Goal: Information Seeking & Learning: Learn about a topic

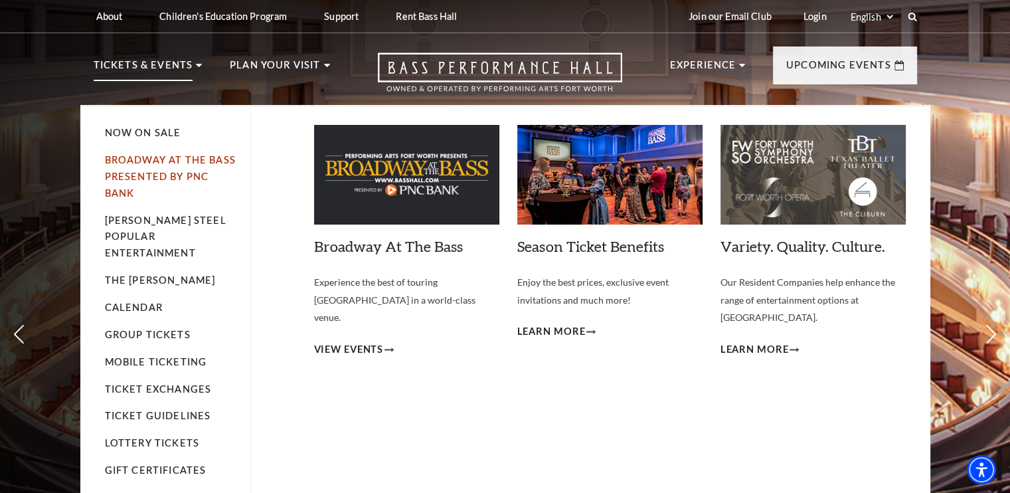
click at [138, 156] on link "Broadway At The Bass presented by PNC Bank" at bounding box center [170, 176] width 131 height 44
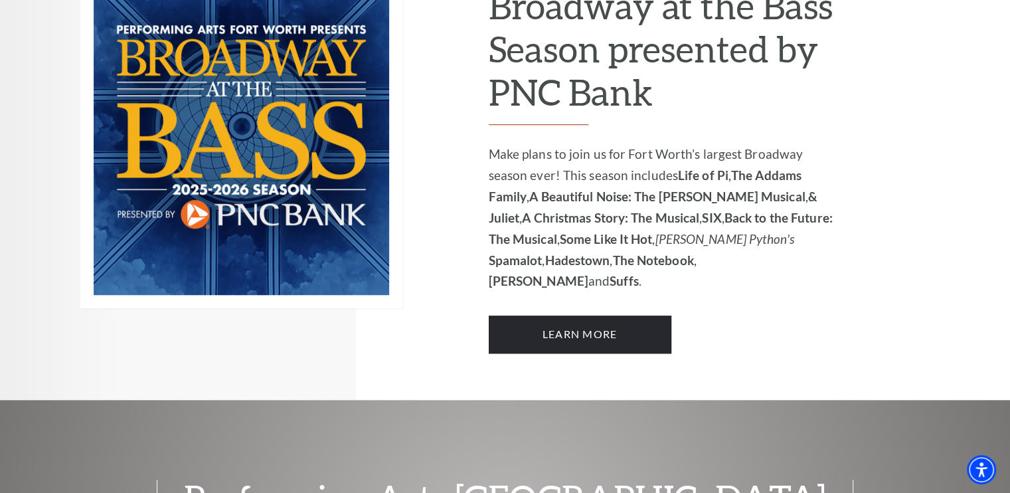
scroll to position [996, 0]
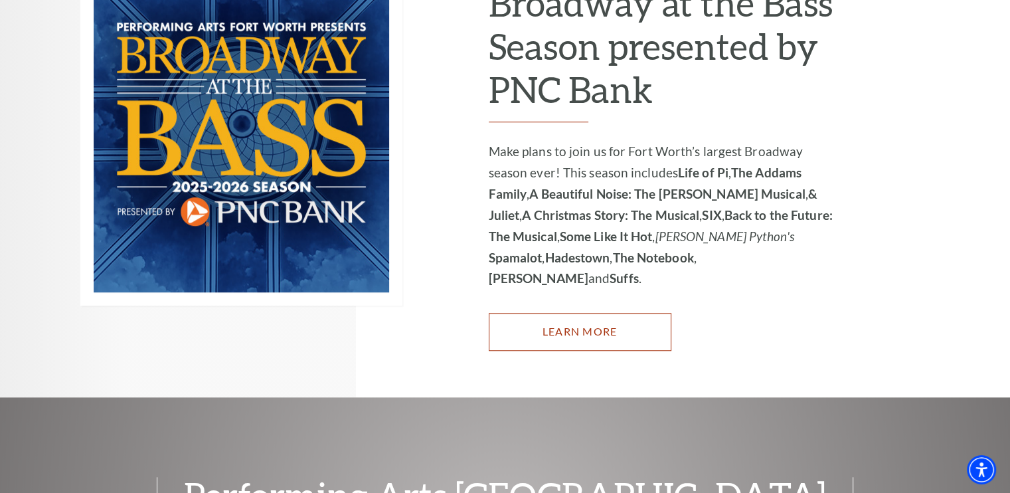
click at [631, 313] on link "Learn More" at bounding box center [580, 331] width 183 height 37
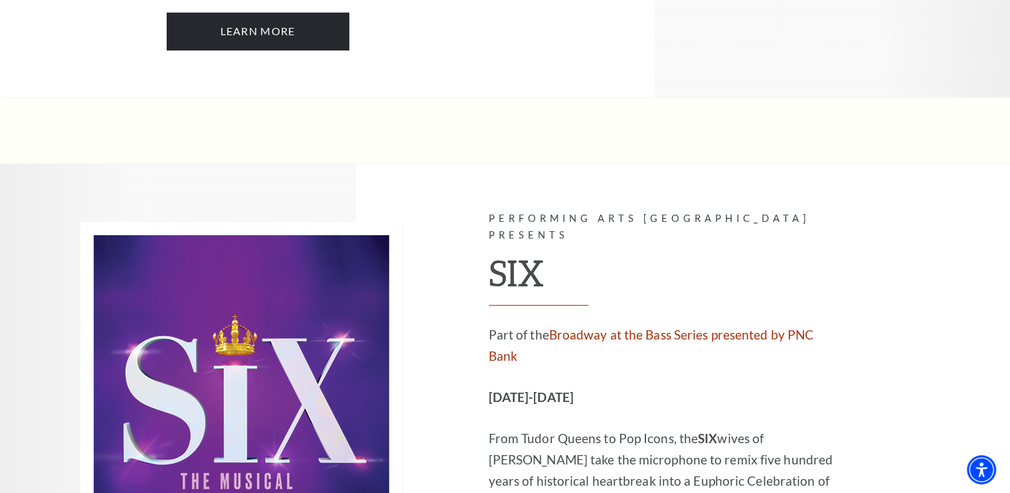
scroll to position [4847, 0]
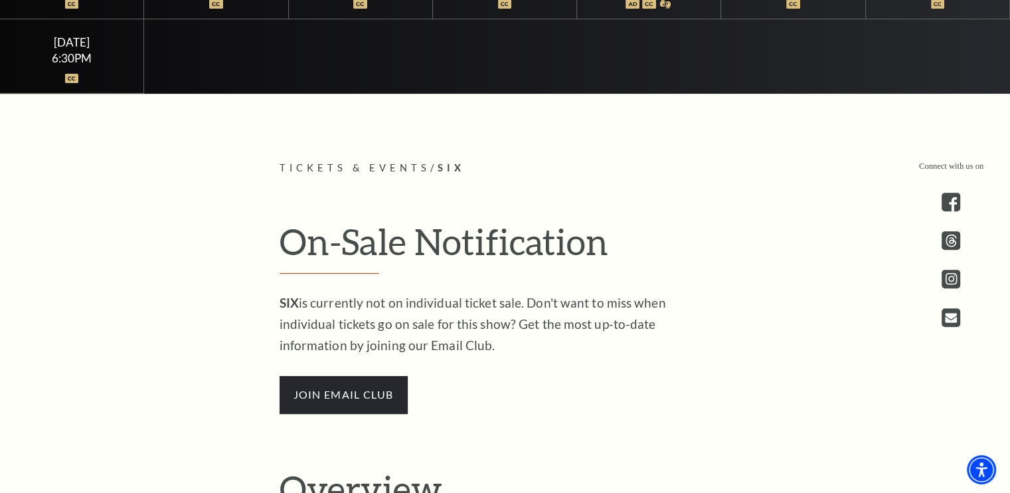
scroll to position [531, 0]
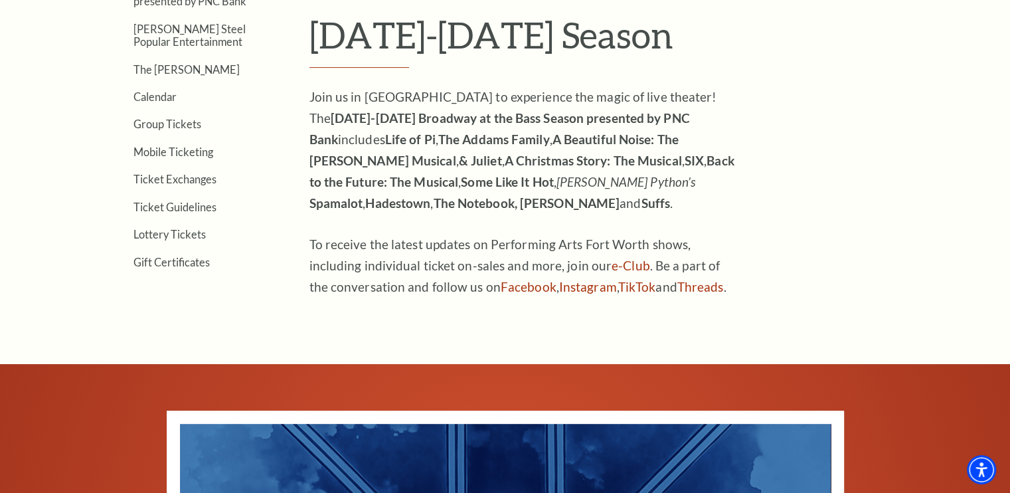
scroll to position [465, 0]
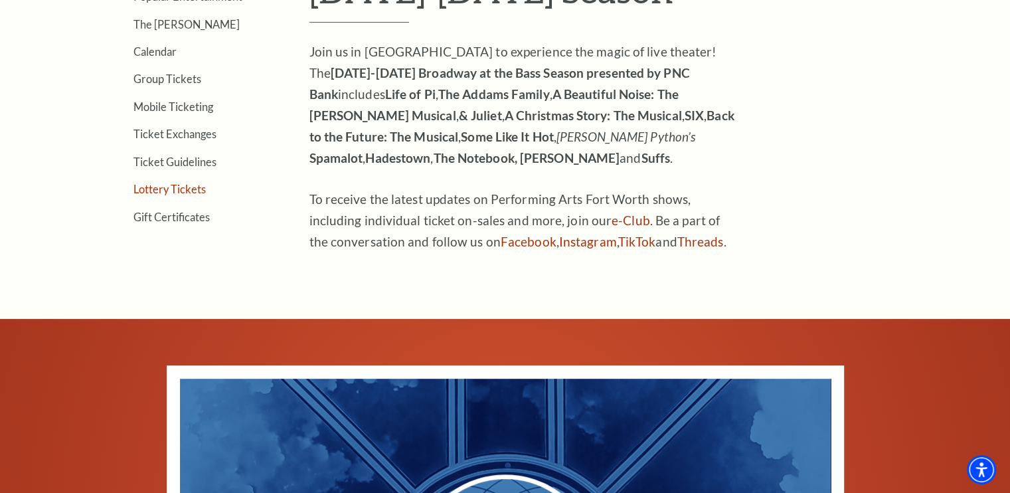
click at [177, 187] on link "Lottery Tickets" at bounding box center [169, 189] width 72 height 13
